Goal: Task Accomplishment & Management: Manage account settings

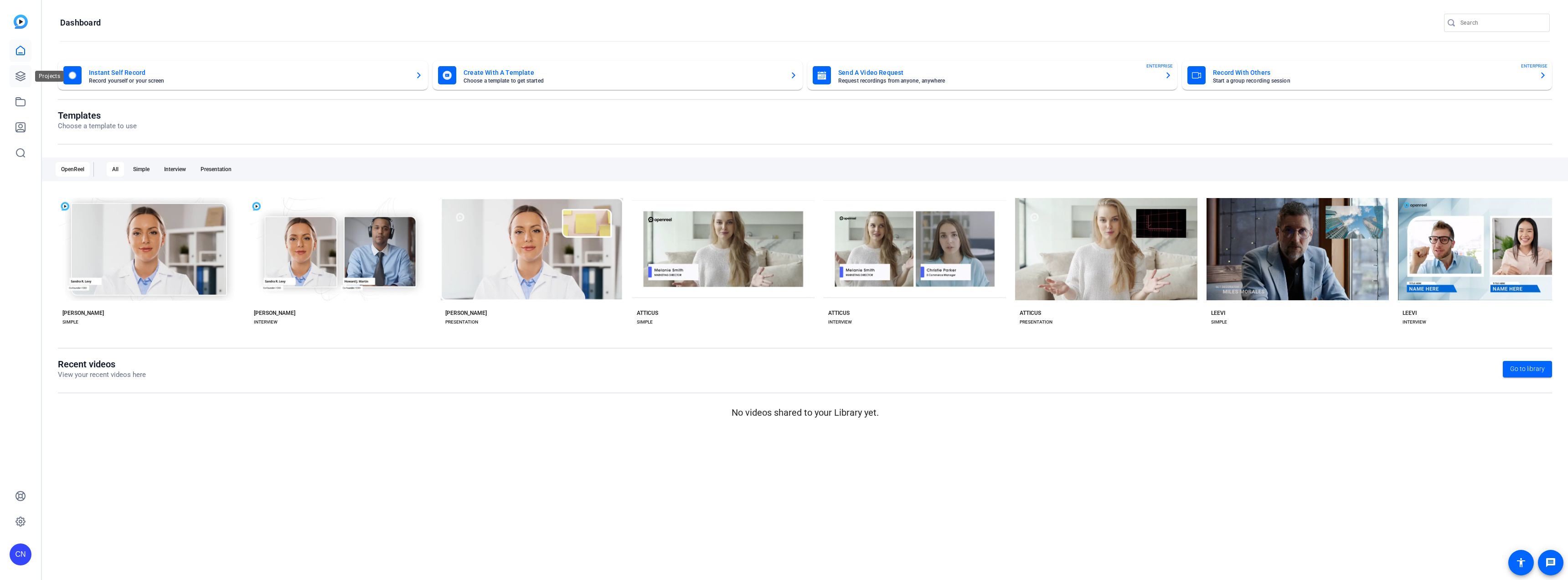
click at [19, 77] on icon at bounding box center [21, 76] width 11 height 11
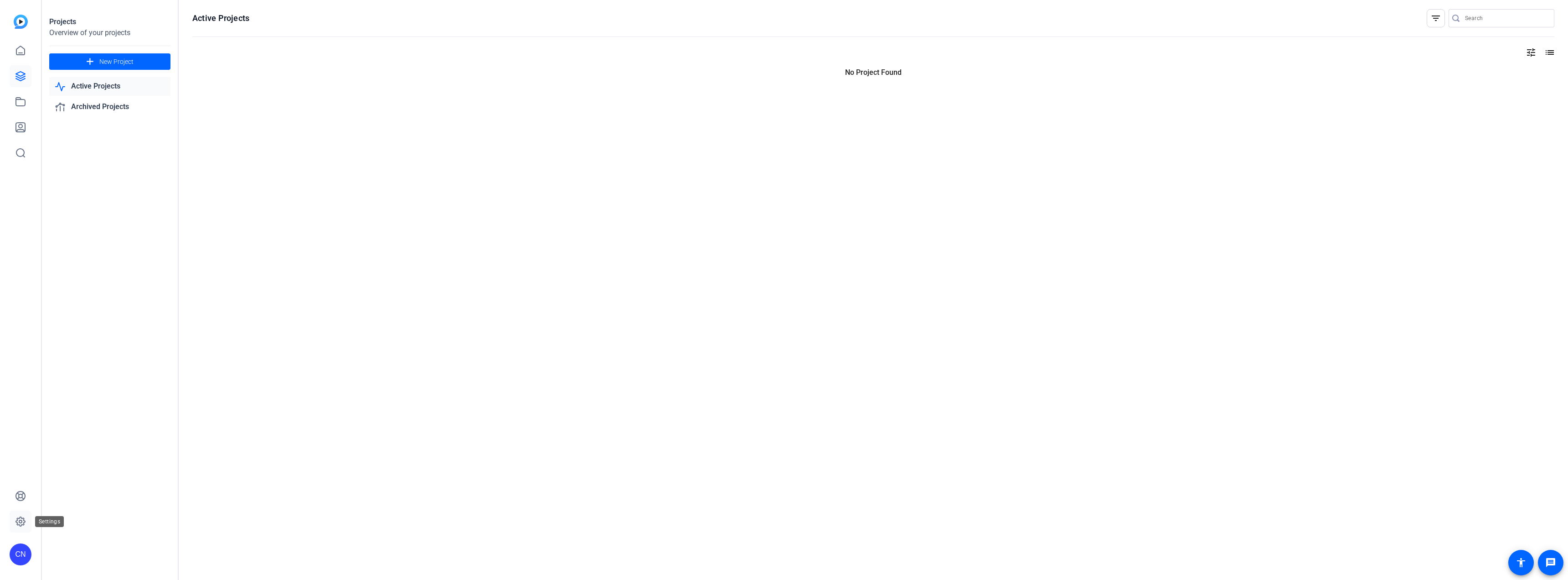
click at [27, 516] on link at bounding box center [21, 522] width 22 height 22
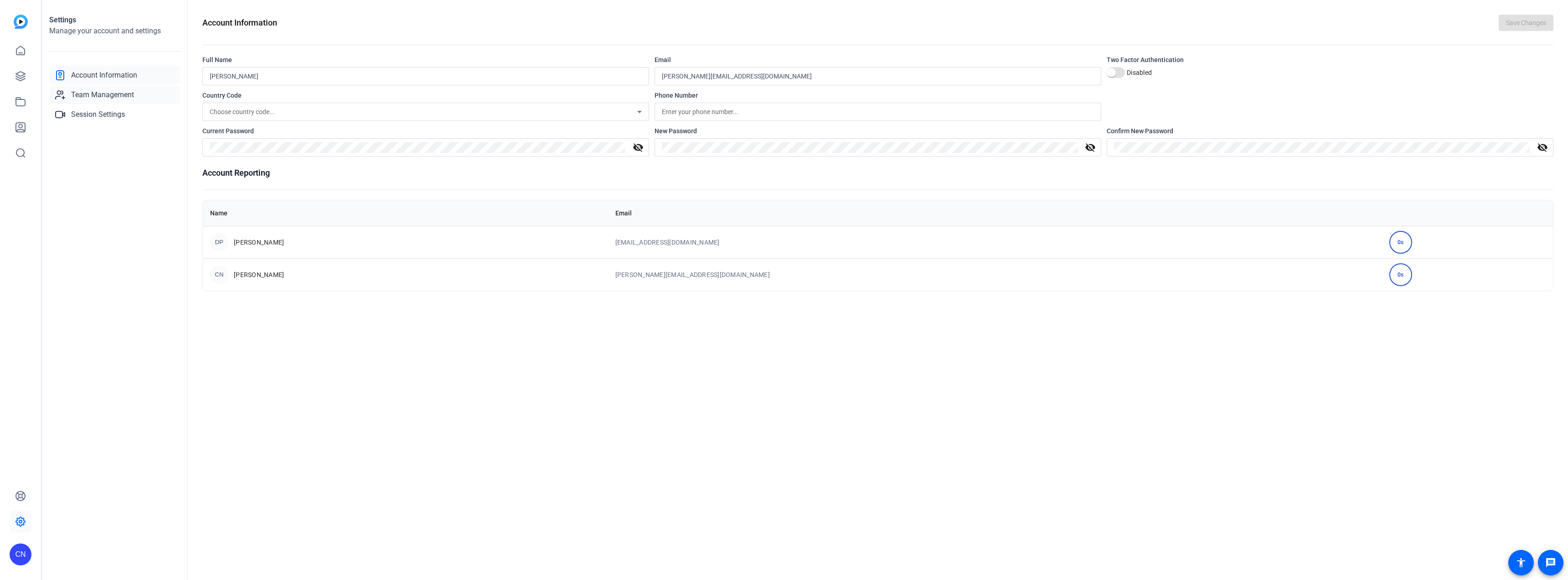
click at [118, 92] on span "Team Management" at bounding box center [103, 95] width 63 height 11
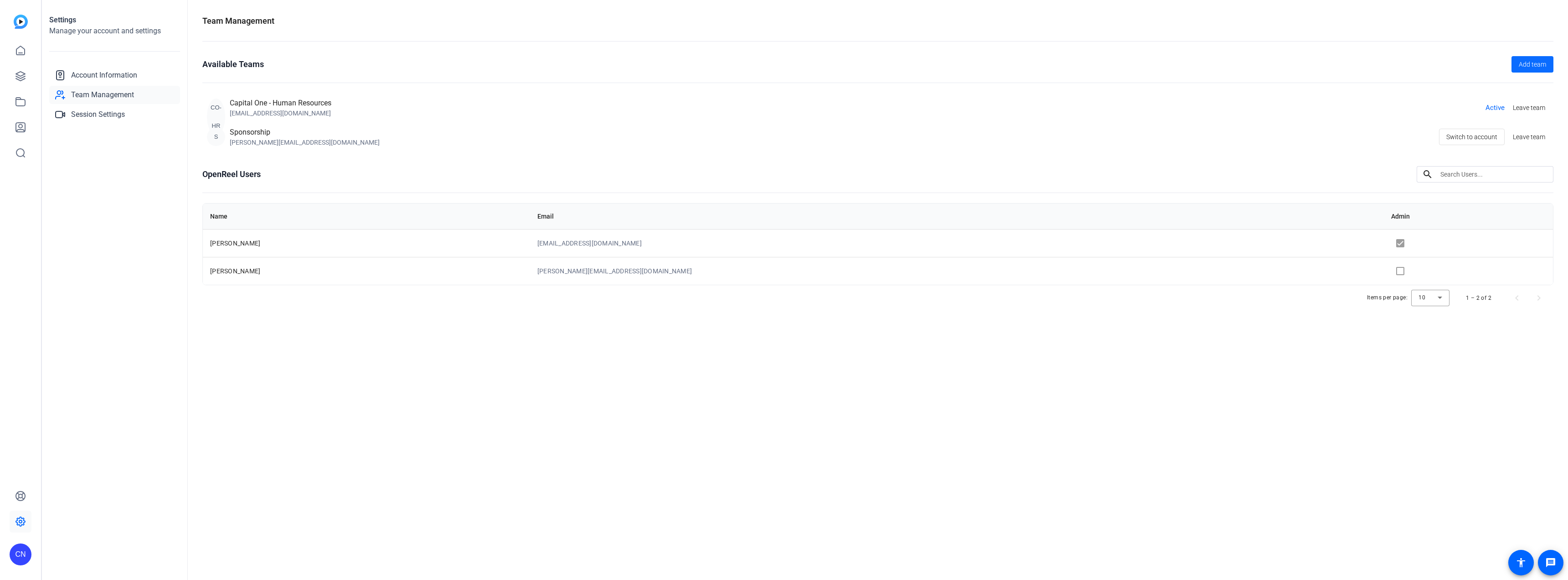
click at [1527, 64] on span "Add team" at bounding box center [1532, 65] width 28 height 9
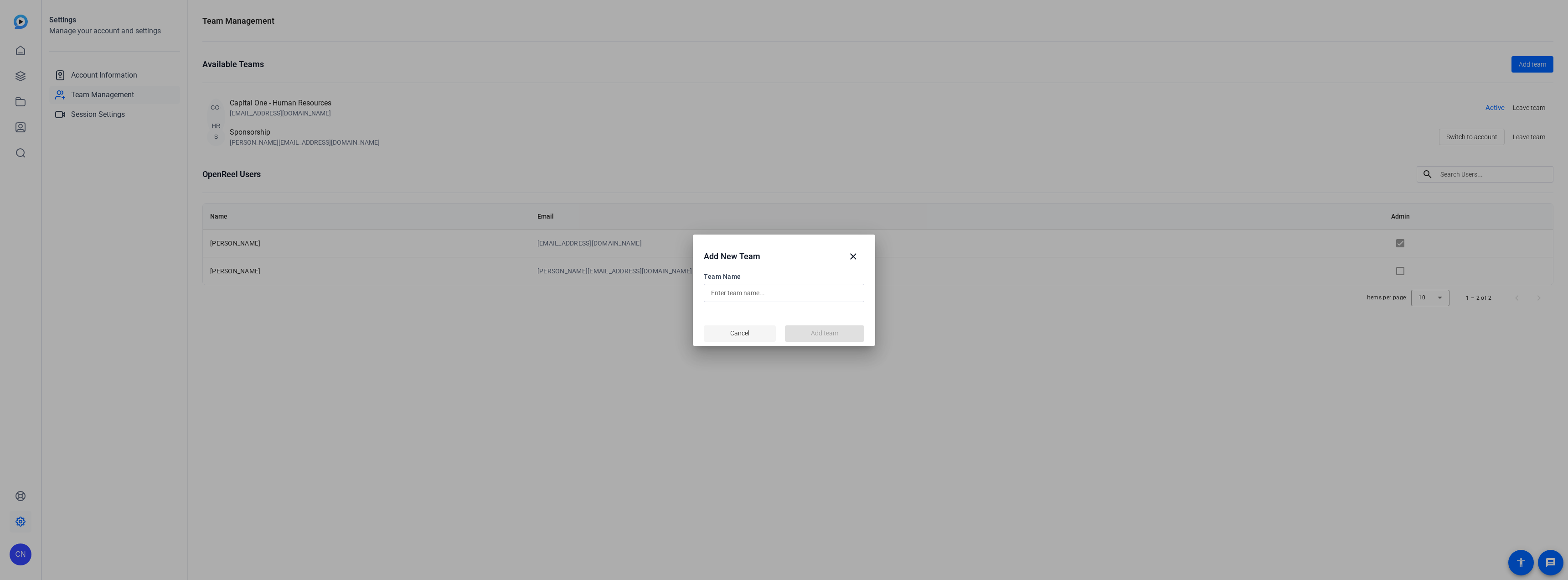
click at [738, 332] on span "Cancel" at bounding box center [740, 333] width 19 height 9
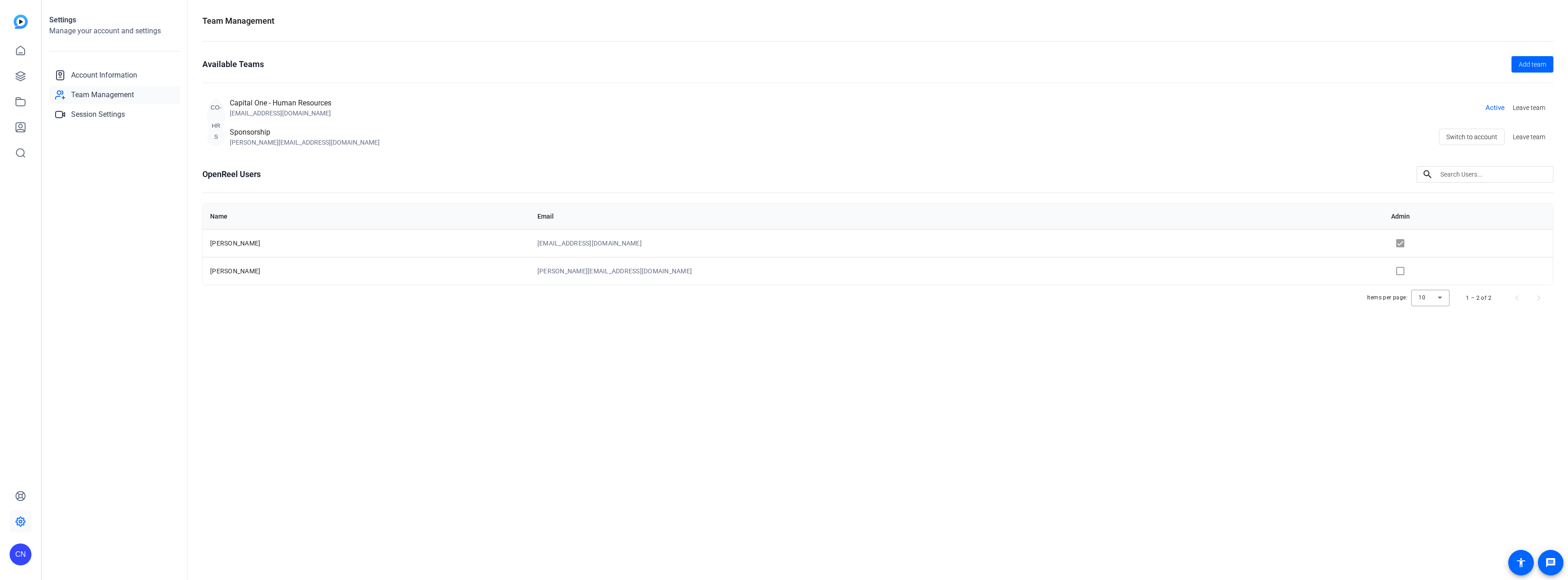
click at [1491, 107] on span "Active" at bounding box center [1495, 107] width 19 height 10
click at [215, 106] on div "CO-HR" at bounding box center [216, 117] width 18 height 36
click at [86, 111] on span "Session Settings" at bounding box center [98, 115] width 54 height 11
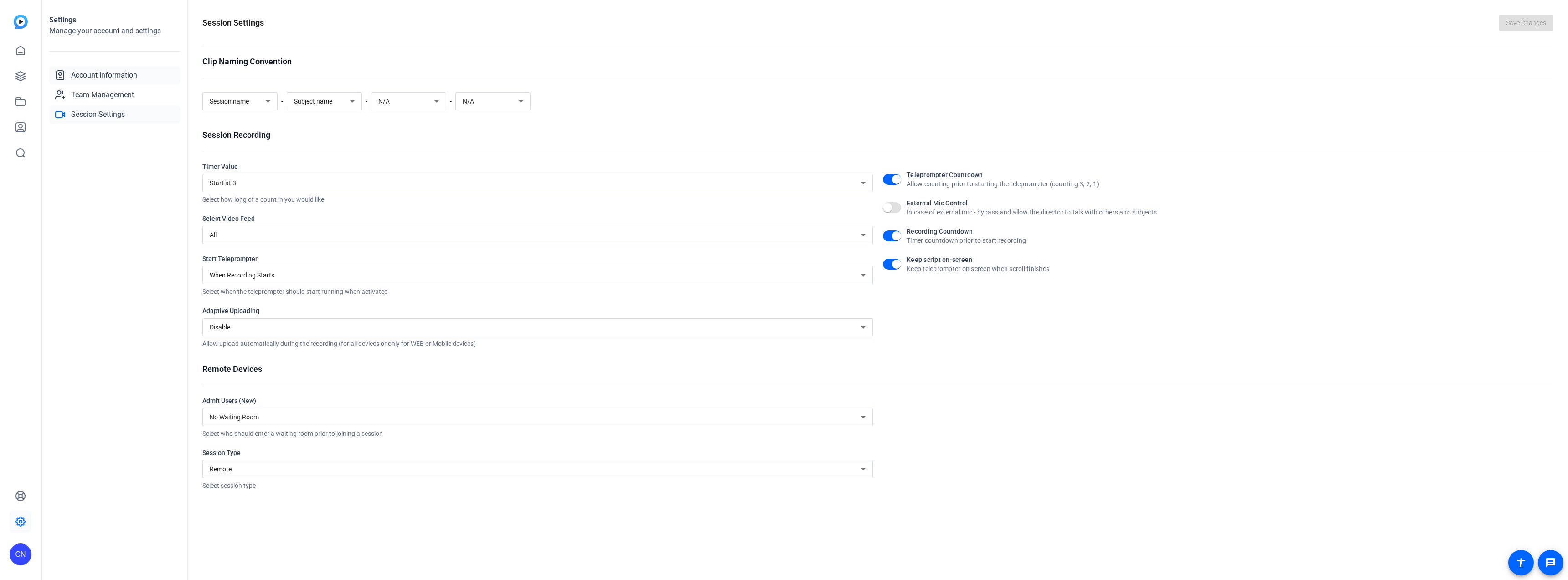
click at [94, 81] on span "Account Information" at bounding box center [104, 75] width 66 height 11
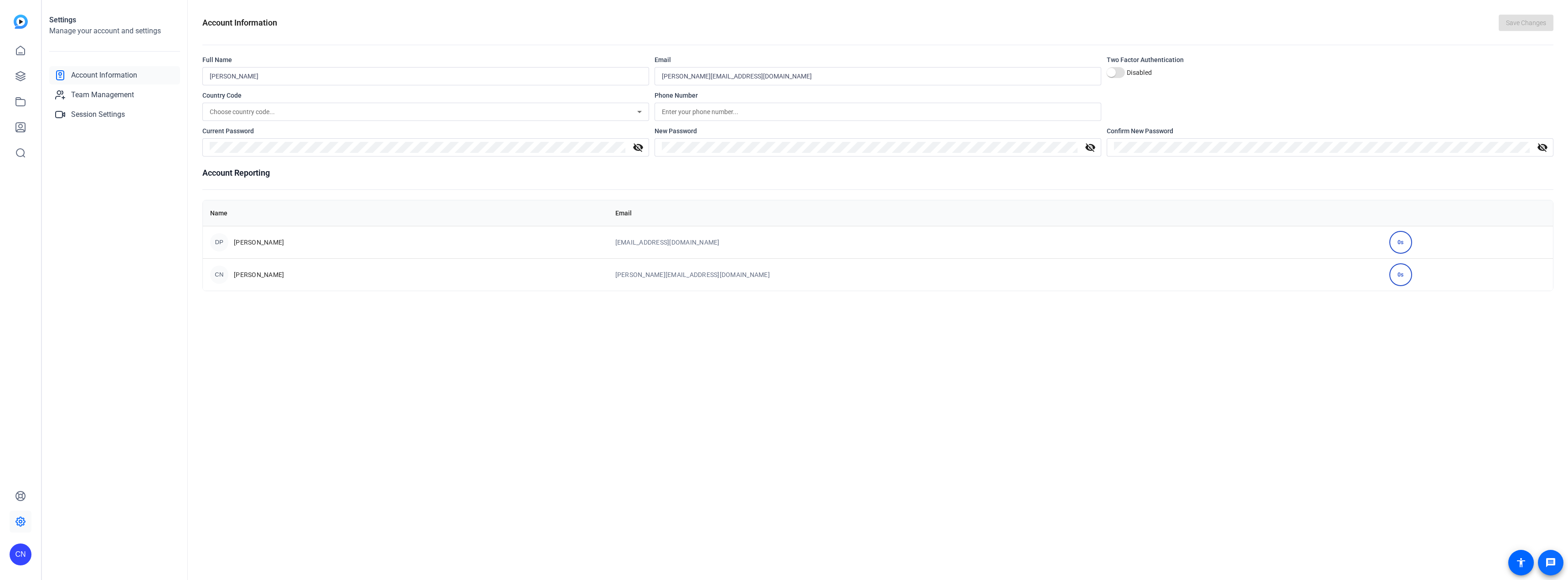
click at [1553, 561] on mat-icon "message" at bounding box center [1551, 563] width 11 height 11
click at [23, 102] on icon at bounding box center [21, 102] width 11 height 11
click at [21, 20] on img at bounding box center [21, 21] width 14 height 14
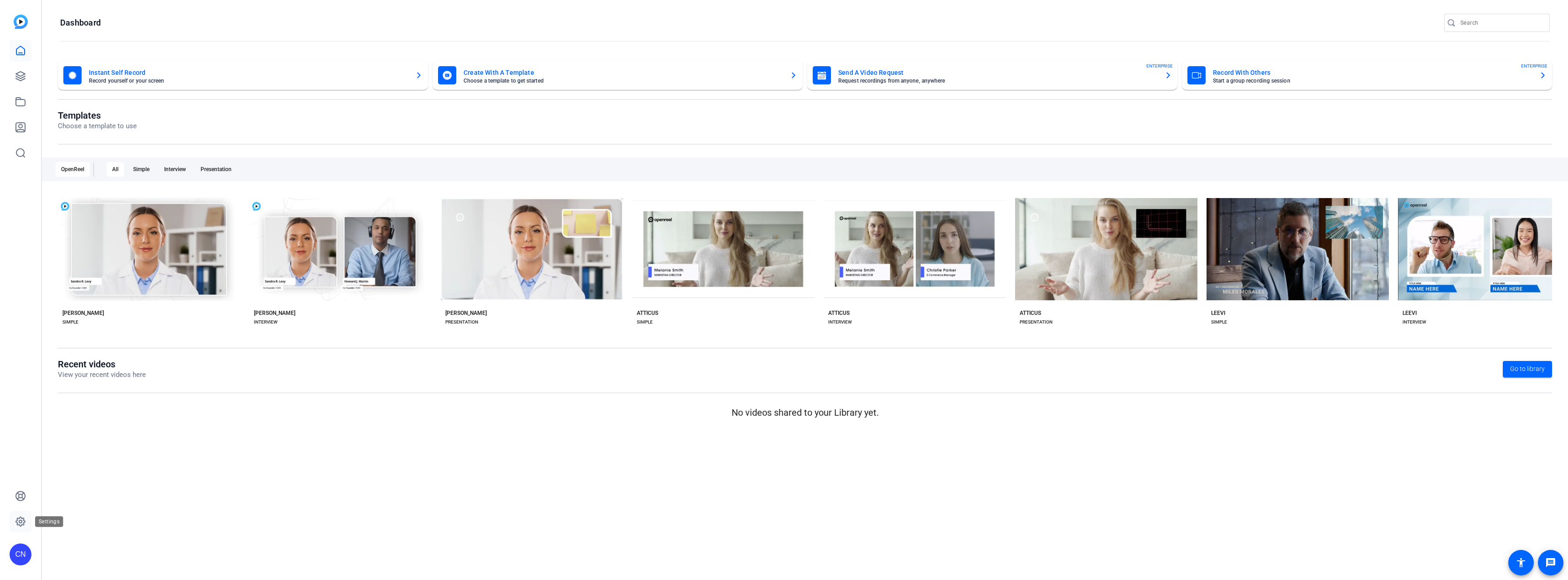
click at [20, 520] on icon at bounding box center [20, 521] width 2 height 2
